Goal: Task Accomplishment & Management: Manage account settings

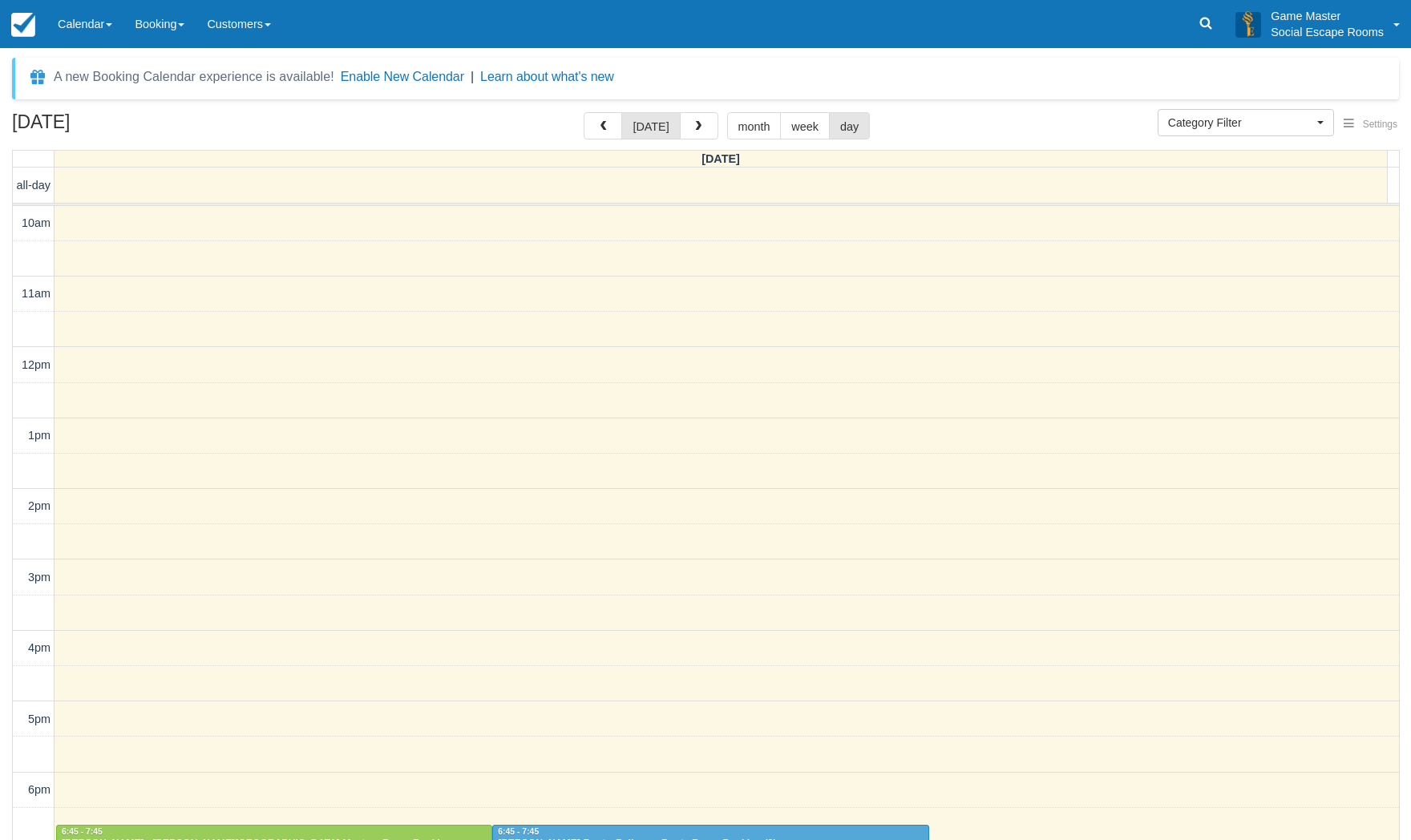
select select
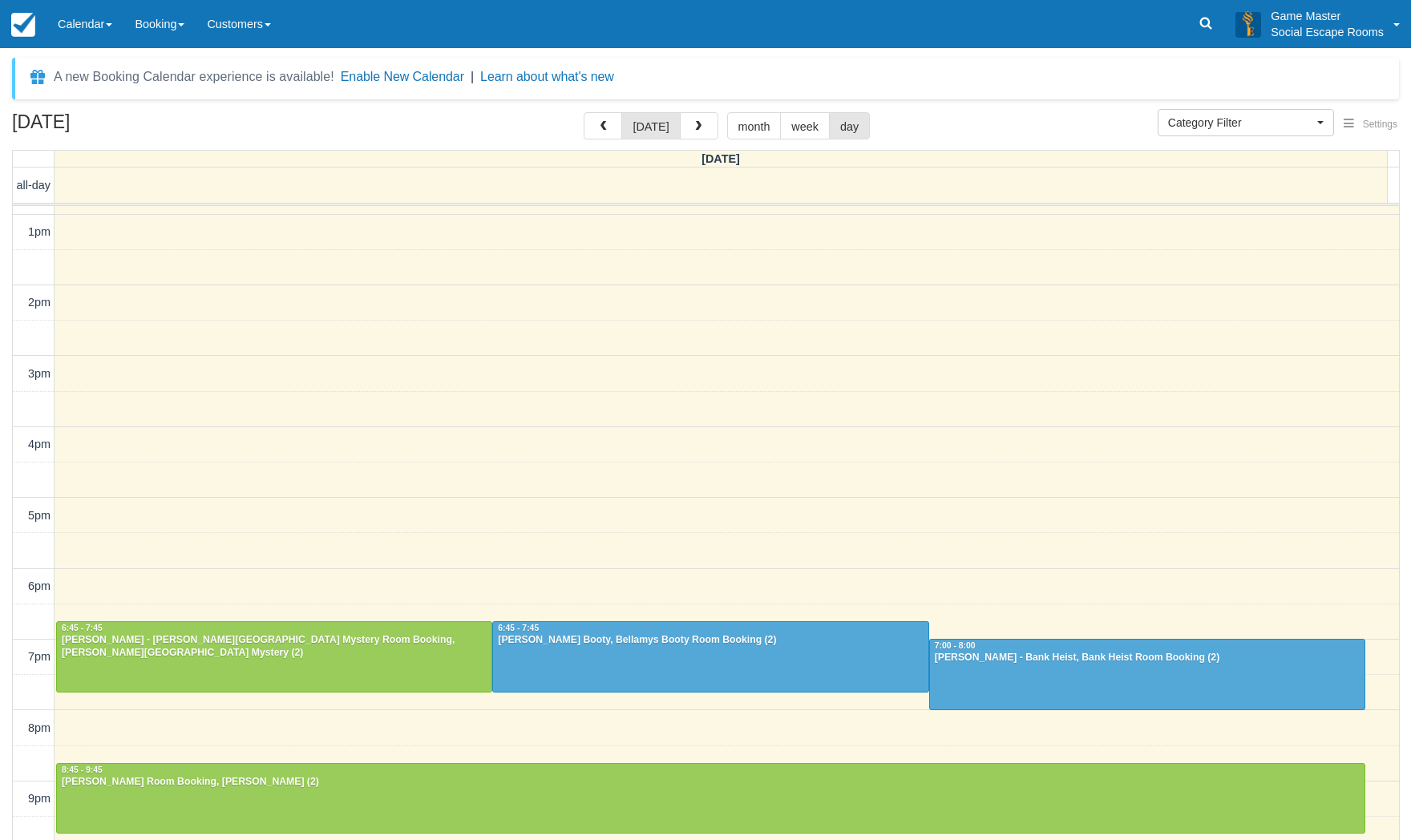
click at [906, 111] on div "A new Booking Calendar experience is available! Enable New Calendar | Learn abo…" at bounding box center [706, 474] width 1387 height 834
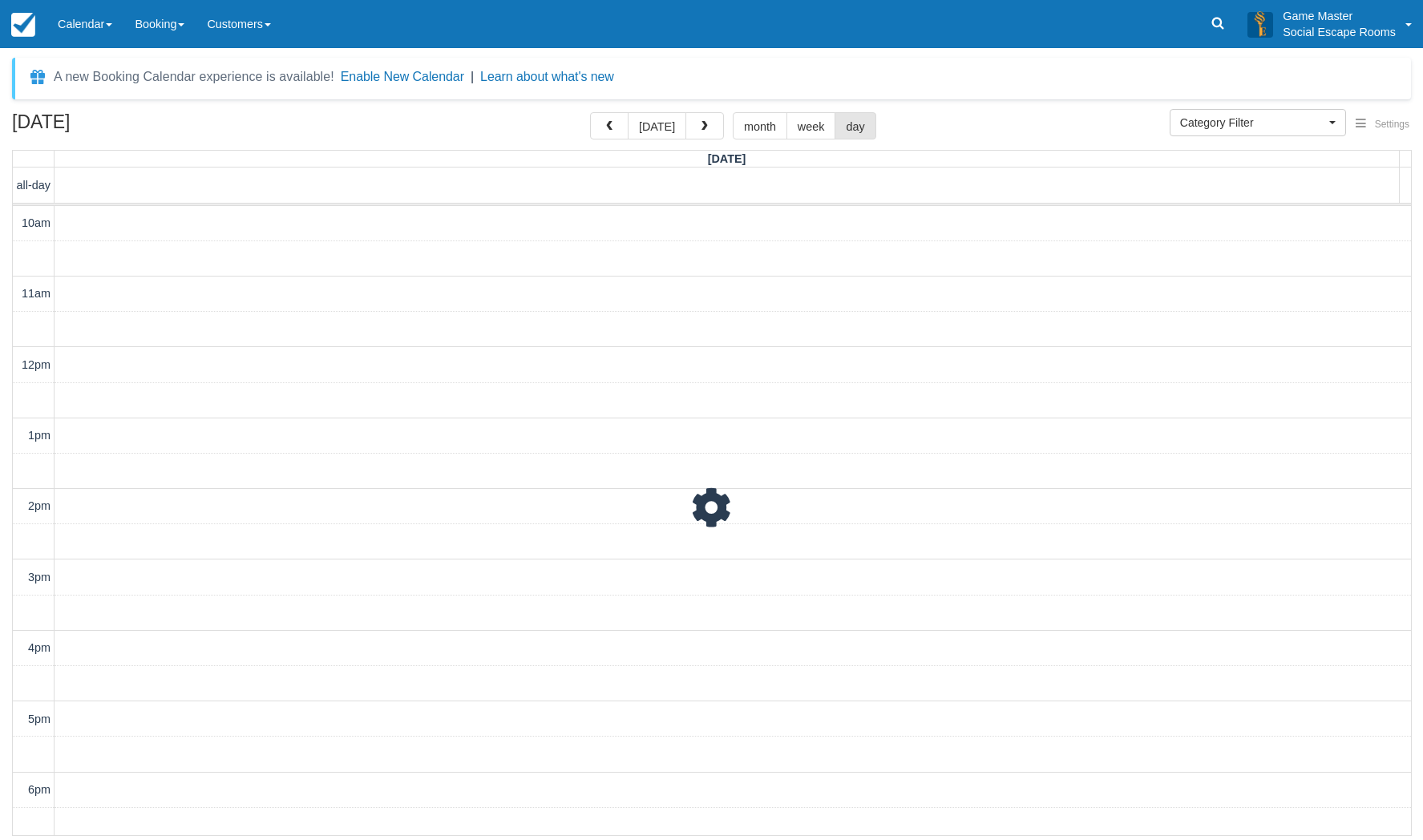
scroll to position [255, 0]
click at [76, 31] on link "Calendar" at bounding box center [85, 24] width 77 height 48
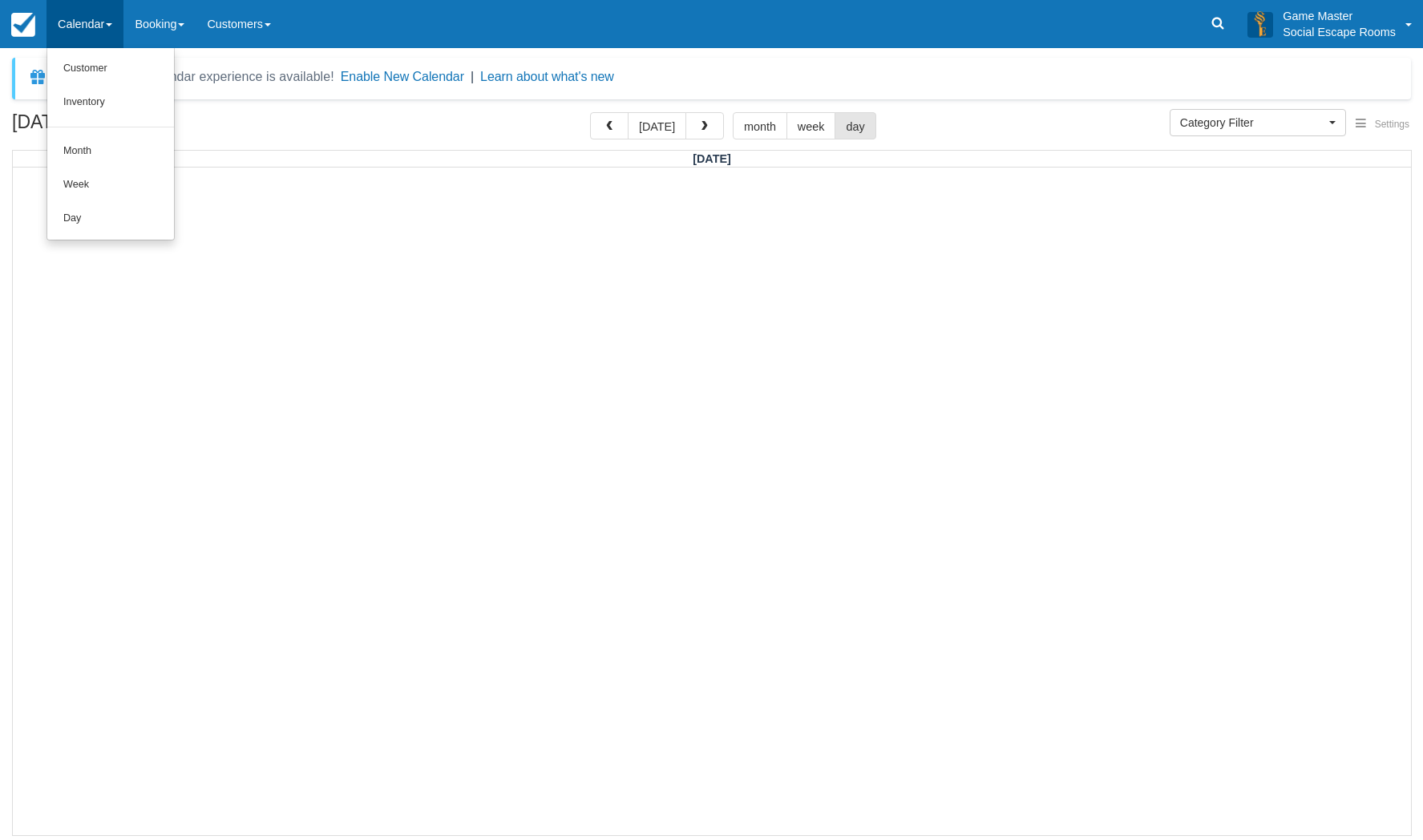
click at [920, 120] on div "September 11, 2025 today month week day" at bounding box center [711, 129] width 1399 height 35
